Goal: Information Seeking & Learning: Learn about a topic

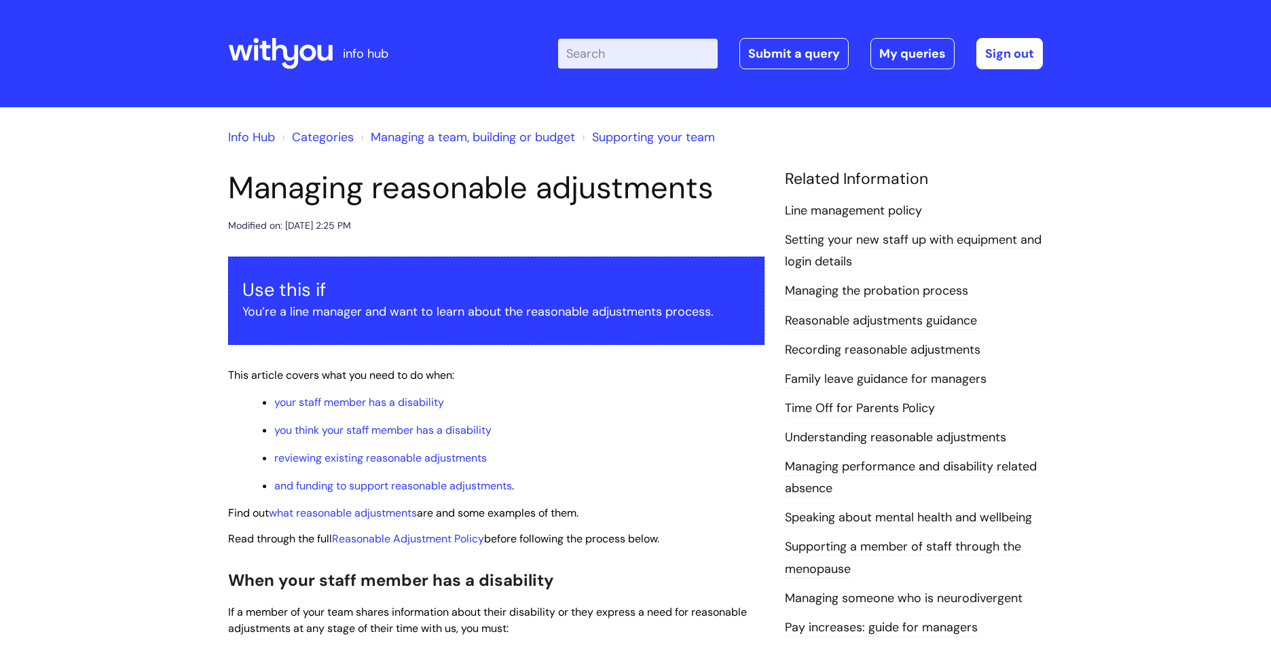
scroll to position [113, 0]
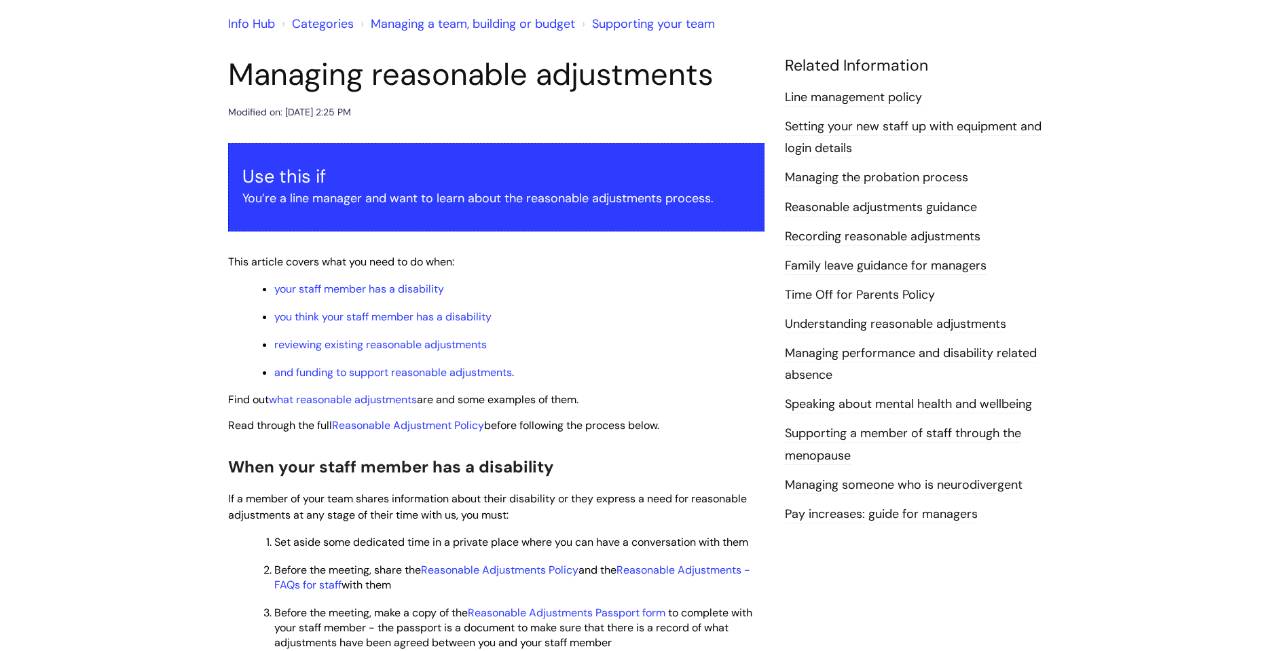
click at [902, 207] on link "Reasonable adjustments guidance" at bounding box center [881, 208] width 192 height 18
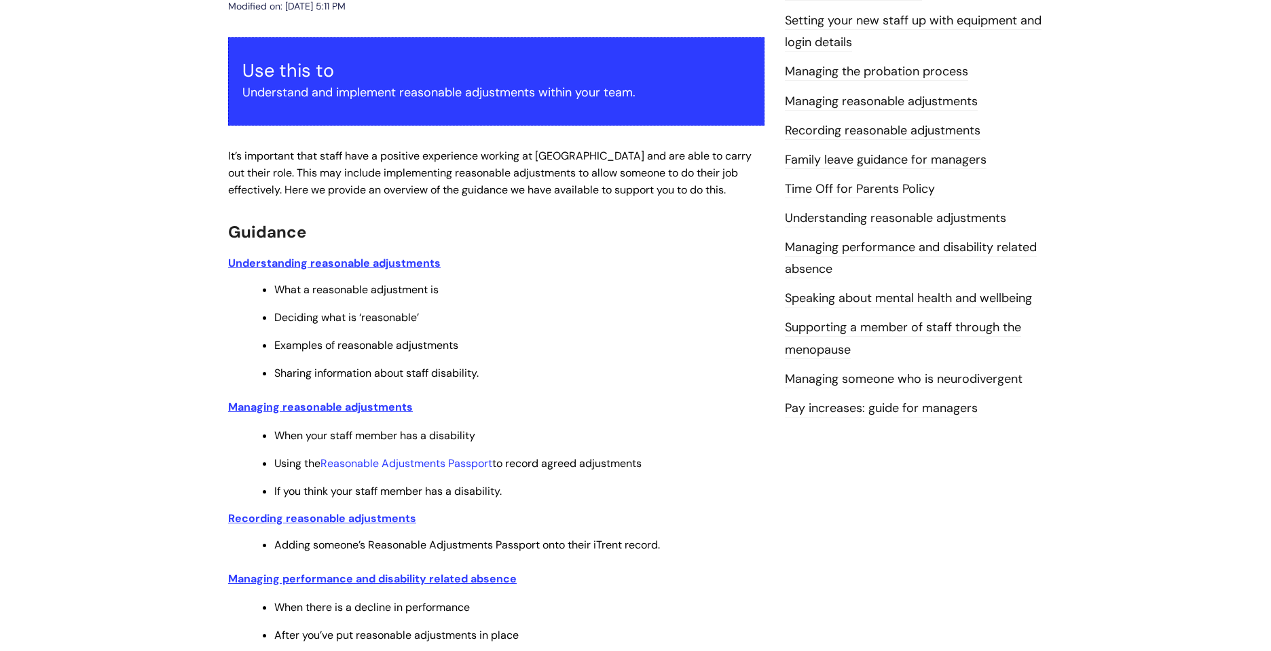
scroll to position [143, 0]
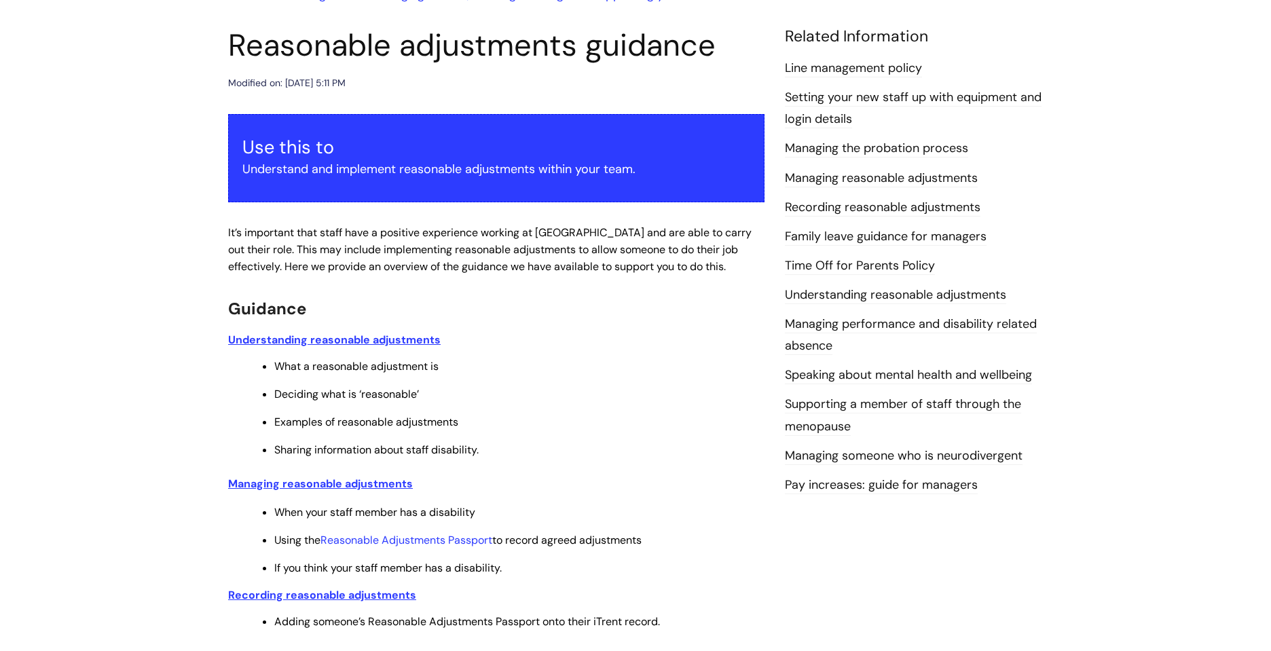
click at [841, 459] on link "Managing someone who is neurodivergent" at bounding box center [904, 456] width 238 height 18
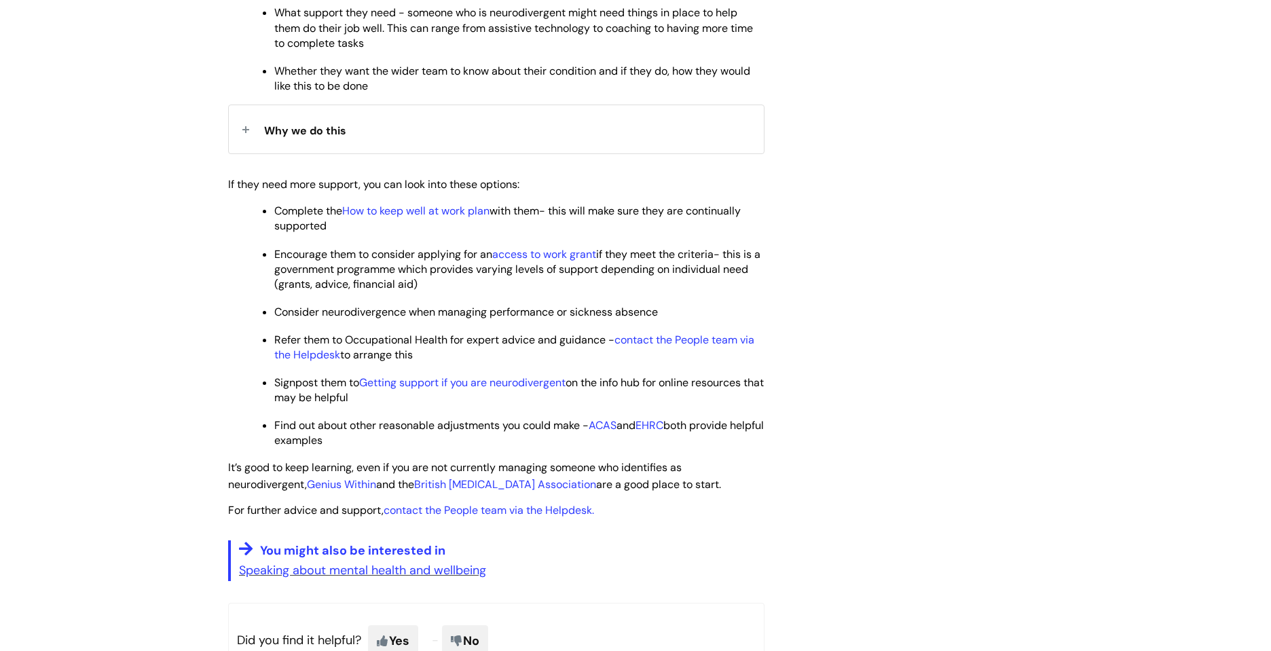
scroll to position [822, 0]
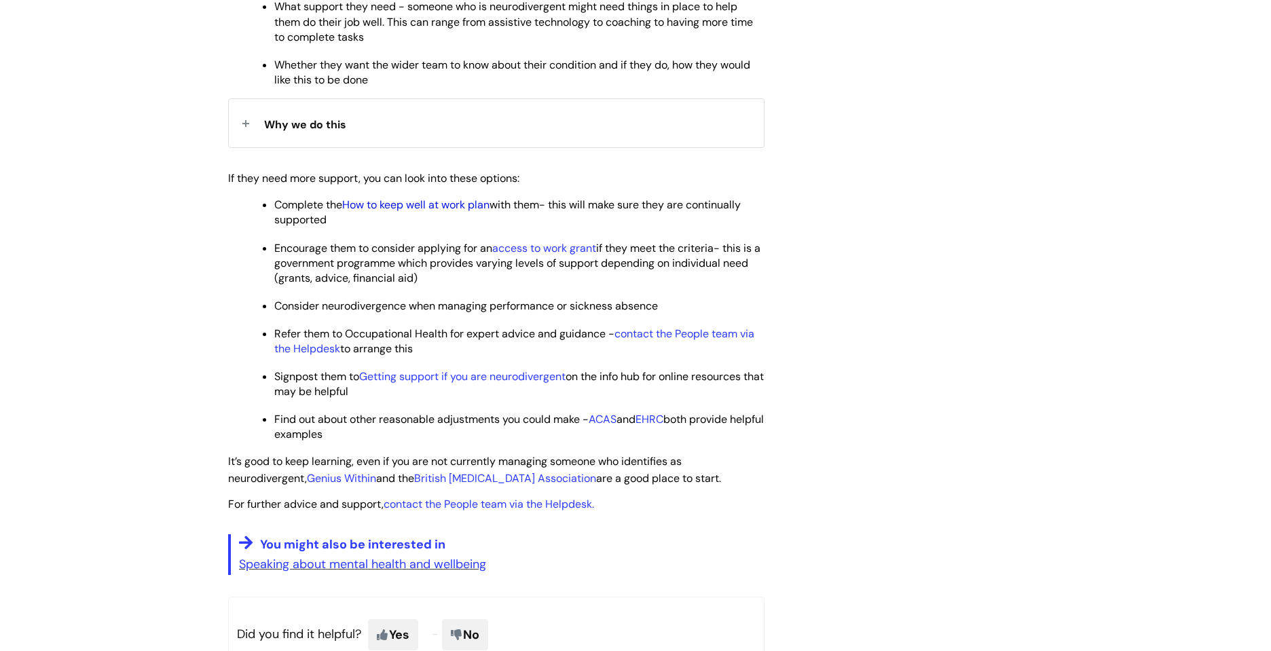
click at [395, 198] on link "How to keep well at work plan" at bounding box center [415, 205] width 147 height 14
